Goal: Task Accomplishment & Management: Manage account settings

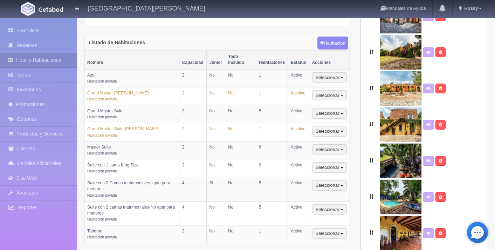
scroll to position [178, 0]
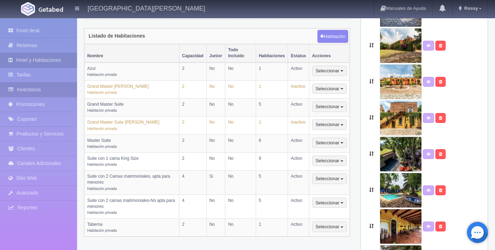
click at [56, 92] on link "Inventarios" at bounding box center [38, 89] width 77 height 14
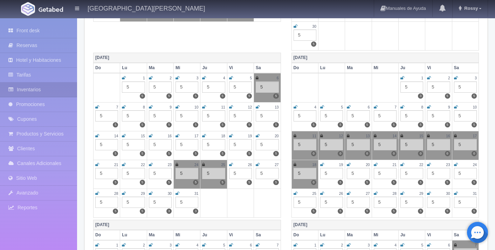
scroll to position [265, 0]
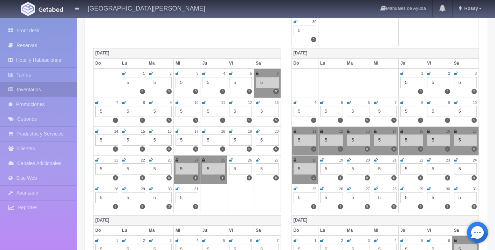
click at [178, 189] on icon at bounding box center [178, 188] width 4 height 4
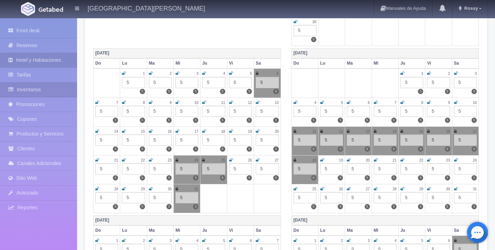
click at [53, 61] on link "Hotel y Habitaciones" at bounding box center [38, 60] width 77 height 14
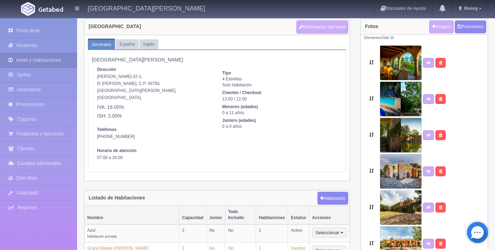
scroll to position [16, 0]
click at [43, 88] on link "Inventarios" at bounding box center [38, 89] width 77 height 14
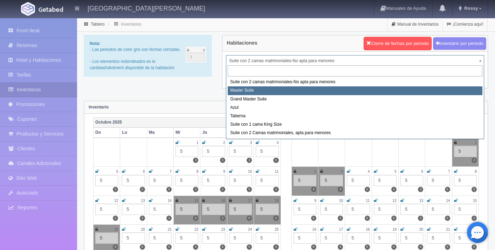
select select "1894"
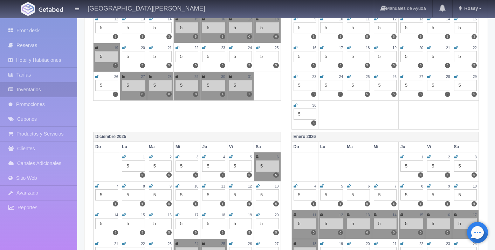
scroll to position [223, 0]
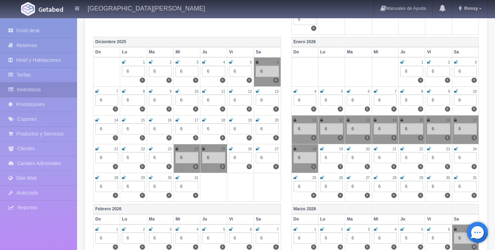
scroll to position [297, 0]
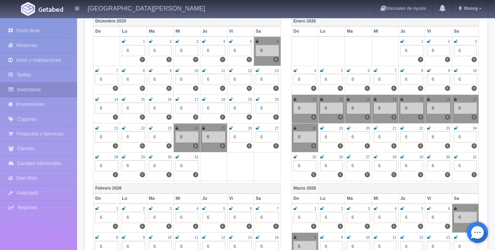
click at [178, 157] on icon at bounding box center [178, 157] width 4 height 4
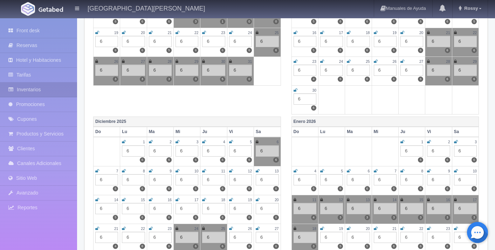
scroll to position [0, 0]
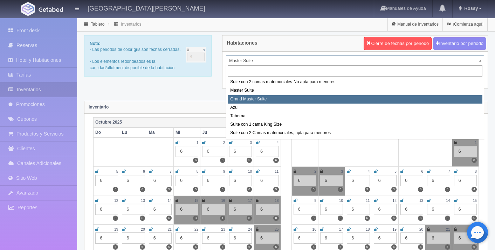
select select "1918"
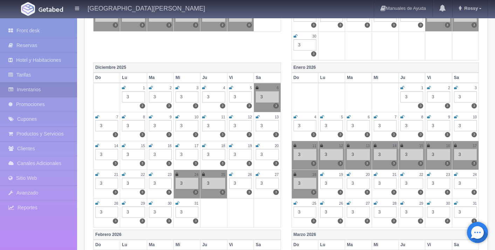
scroll to position [271, 0]
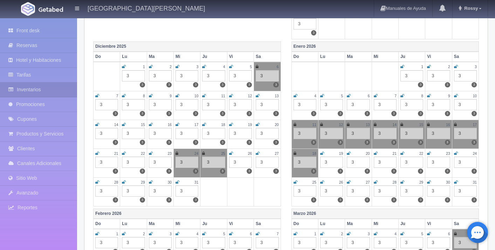
click at [178, 182] on icon at bounding box center [178, 182] width 4 height 4
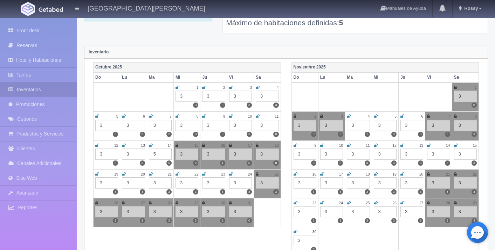
scroll to position [0, 0]
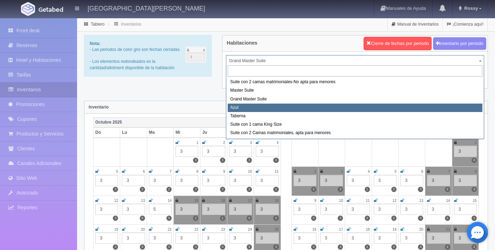
select select "1919"
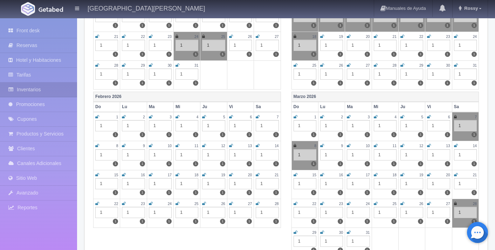
scroll to position [377, 0]
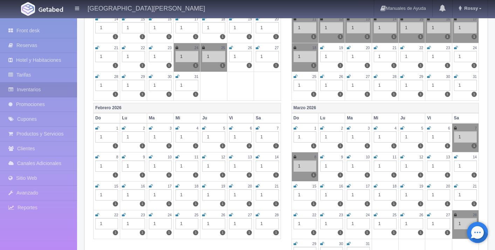
click at [177, 76] on icon at bounding box center [178, 76] width 4 height 4
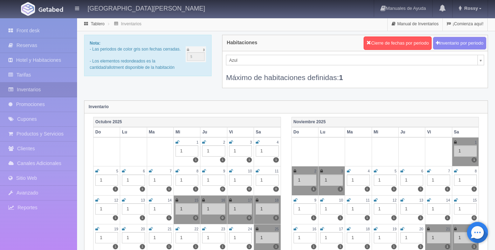
scroll to position [0, 0]
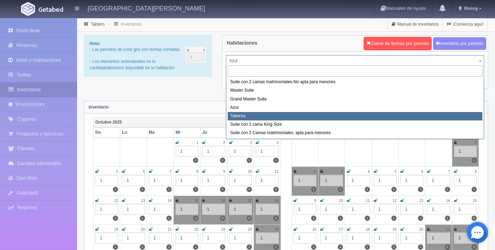
select select "1920"
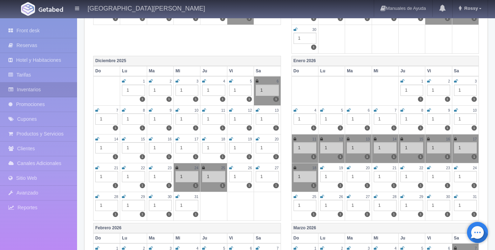
scroll to position [279, 0]
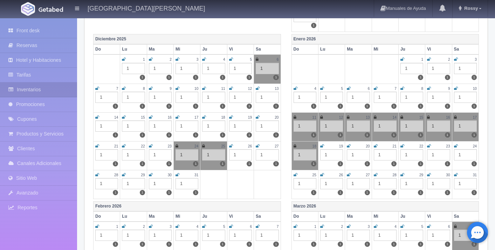
click at [176, 174] on icon at bounding box center [178, 174] width 4 height 4
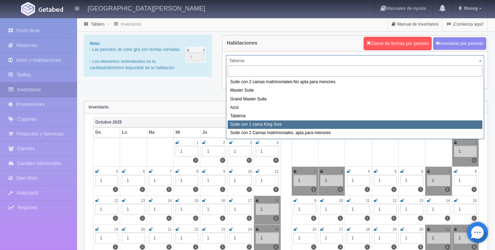
select select "1921"
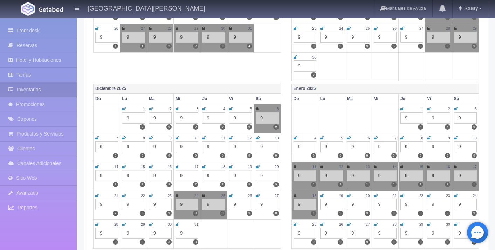
scroll to position [249, 0]
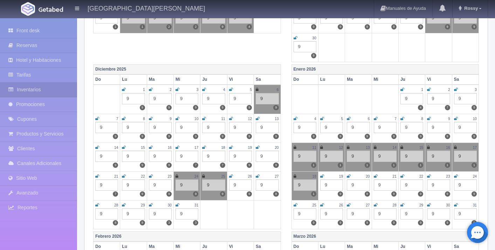
click at [178, 205] on icon at bounding box center [178, 205] width 4 height 4
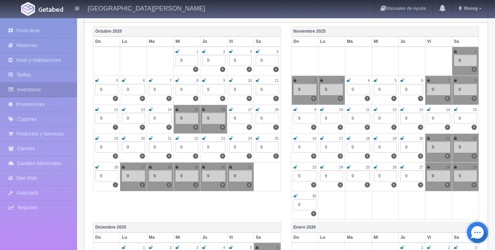
scroll to position [0, 0]
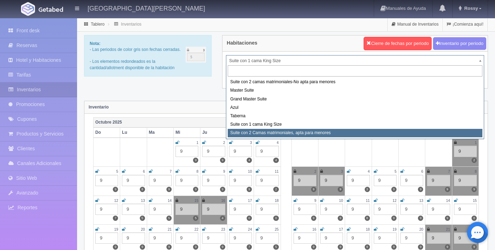
select select "1983"
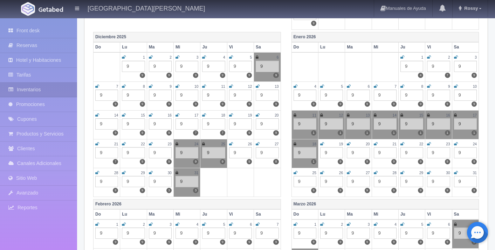
scroll to position [319, 0]
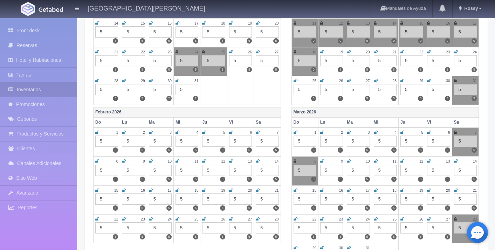
scroll to position [370, 0]
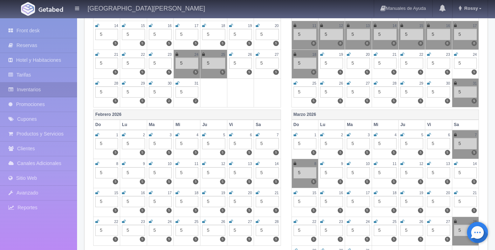
click at [176, 83] on icon at bounding box center [178, 83] width 4 height 4
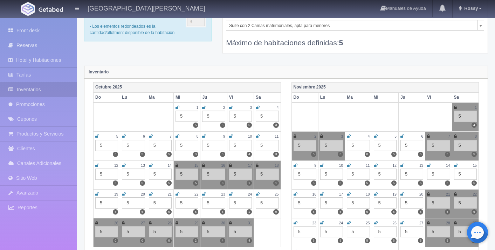
scroll to position [0, 0]
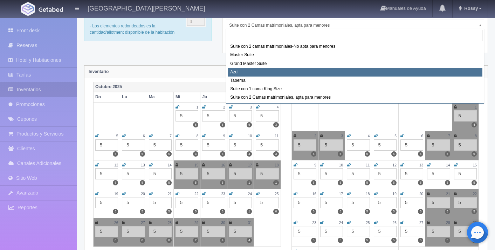
scroll to position [35, 0]
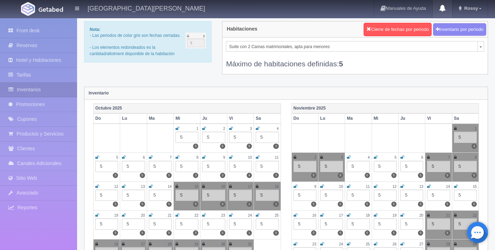
scroll to position [0, 0]
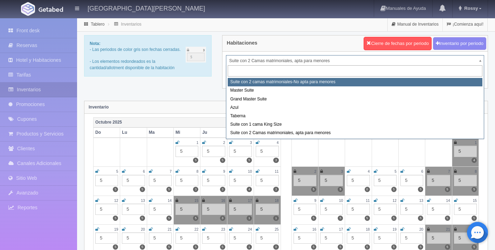
select select "1891"
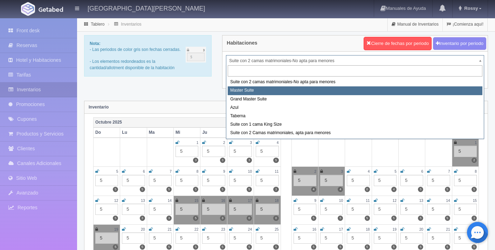
select select "1894"
click at [254, 89] on div "Habitaciones Cierre de fechas por periodo Inventario por periodo Suite con 2 ca…" at bounding box center [355, 66] width 277 height 62
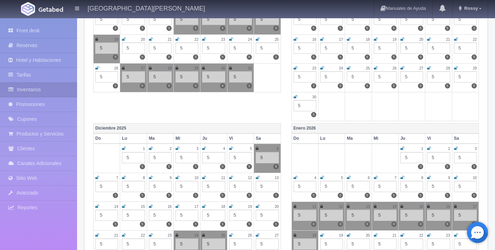
scroll to position [217, 0]
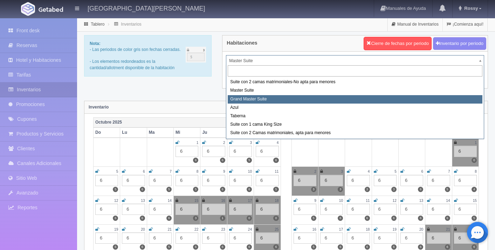
select select "1918"
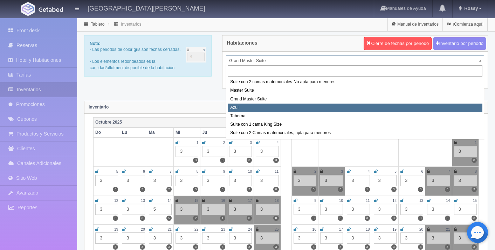
select select "1919"
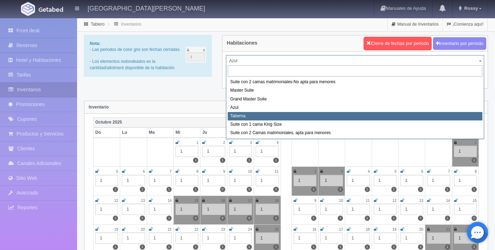
select select "1920"
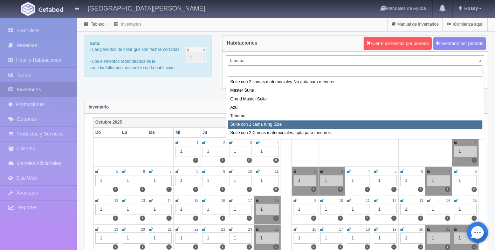
select select "1921"
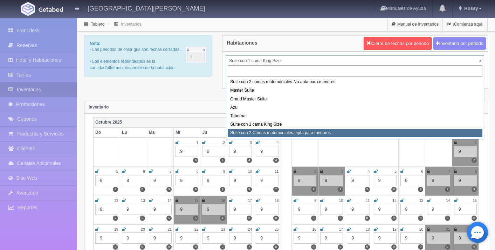
select select "1983"
